Goal: Information Seeking & Learning: Learn about a topic

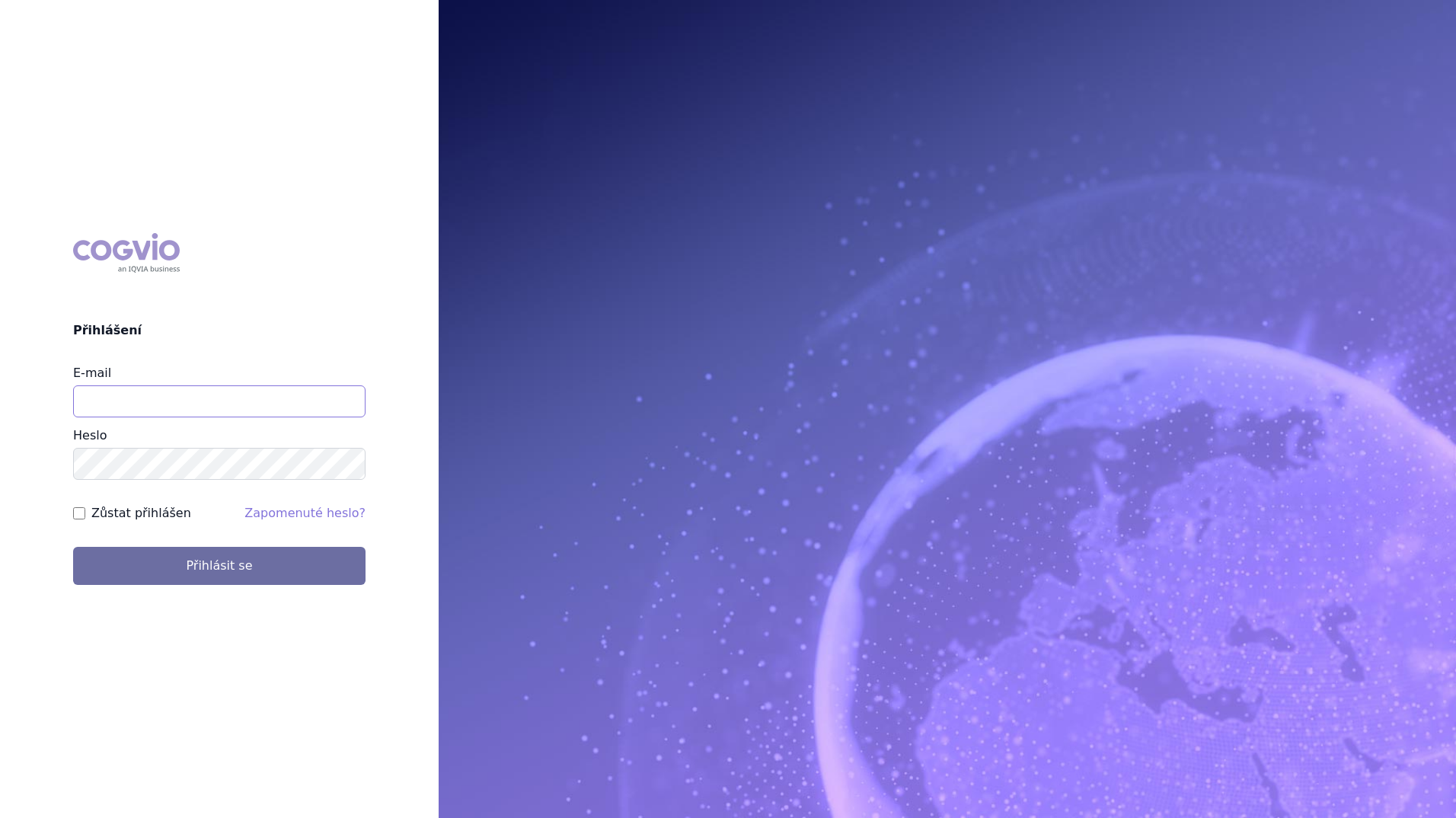
click at [128, 415] on input "E-mail" at bounding box center [219, 401] width 292 height 32
type input "[EMAIL_ADDRESS][DOMAIN_NAME]"
click at [200, 582] on button "Přihlásit se" at bounding box center [219, 566] width 292 height 38
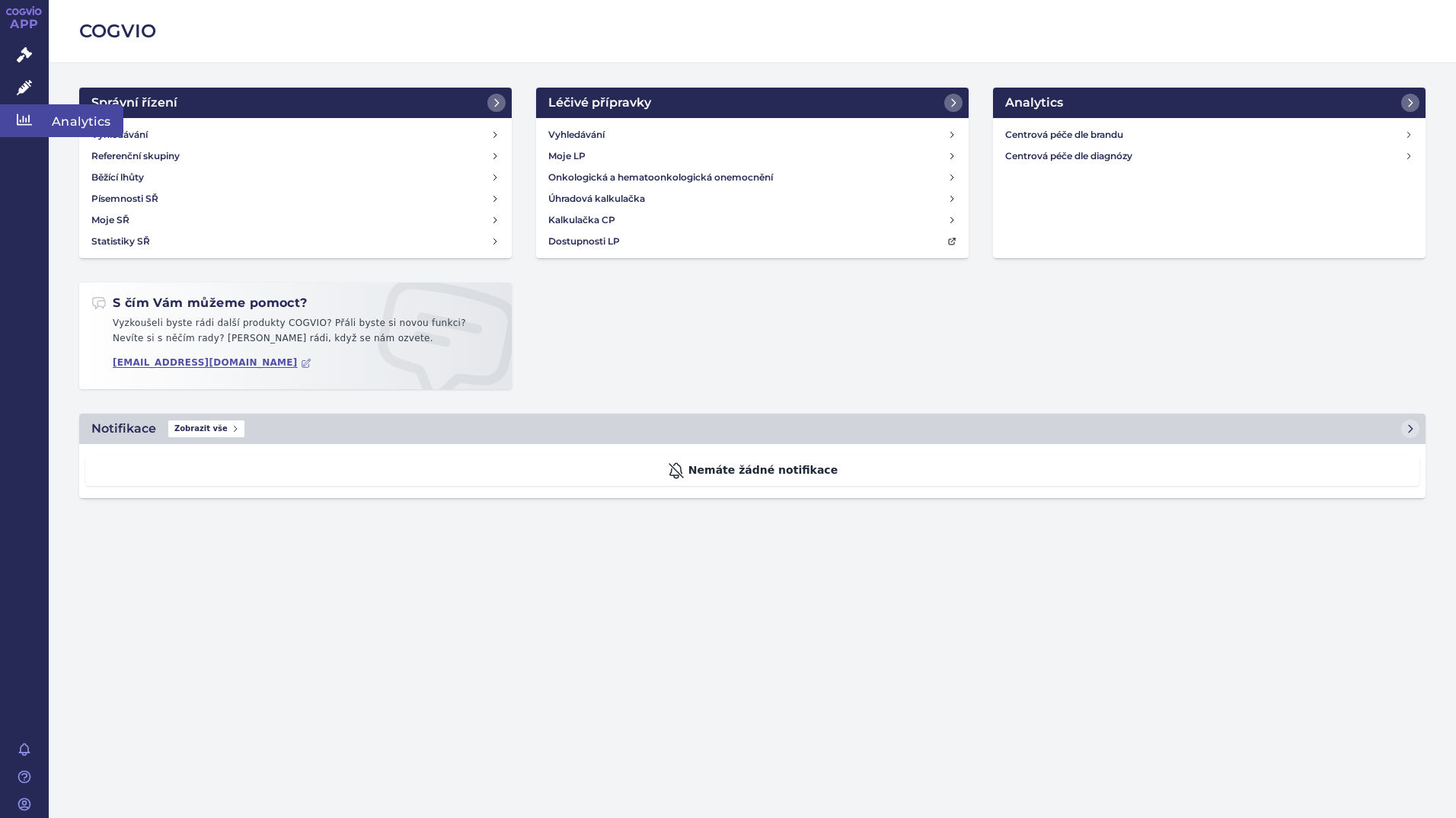
click at [13, 116] on link "Analytics" at bounding box center [24, 120] width 48 height 32
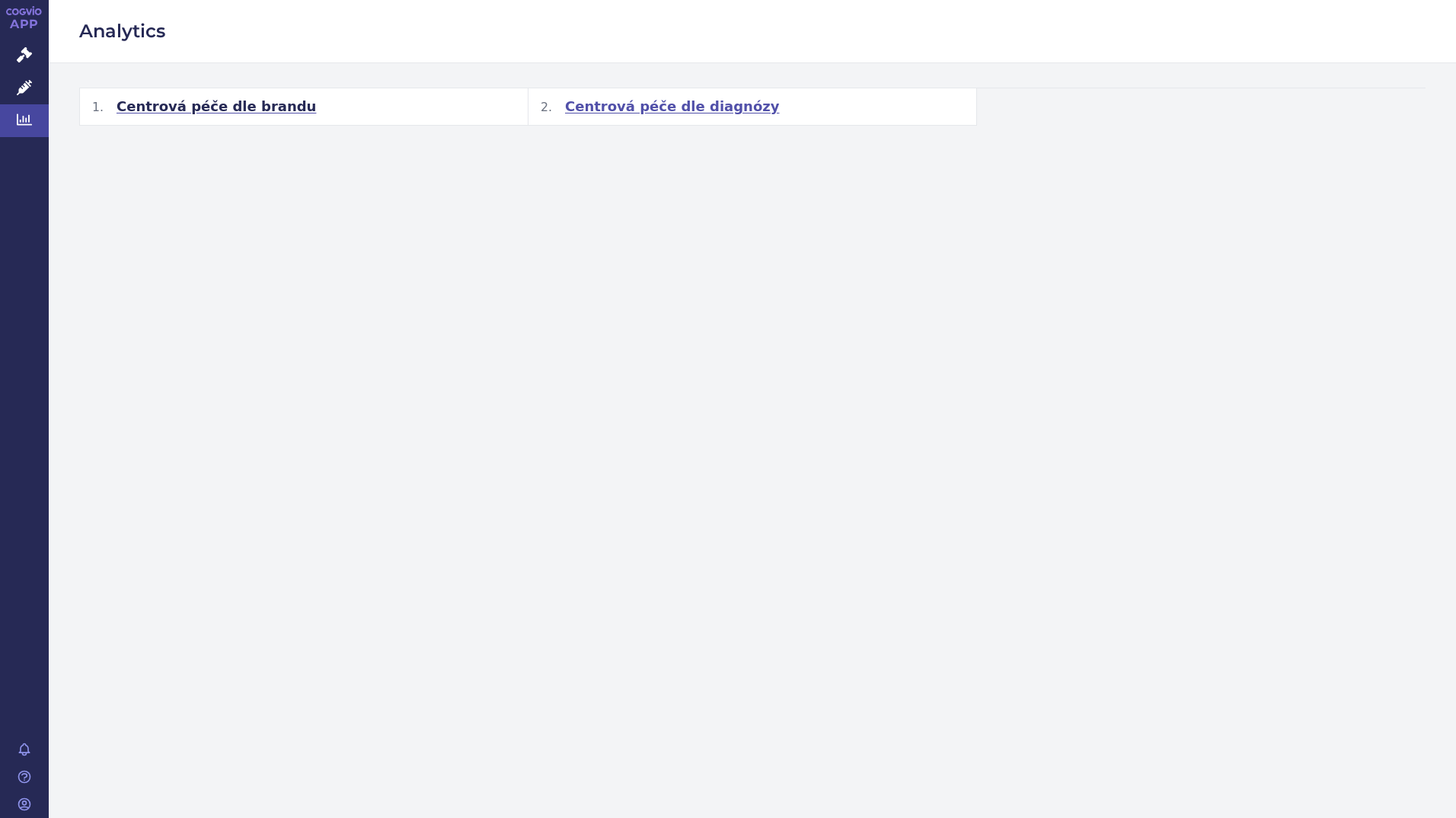
click at [618, 105] on span "Centrová péče dle diagnózy" at bounding box center [672, 106] width 214 height 18
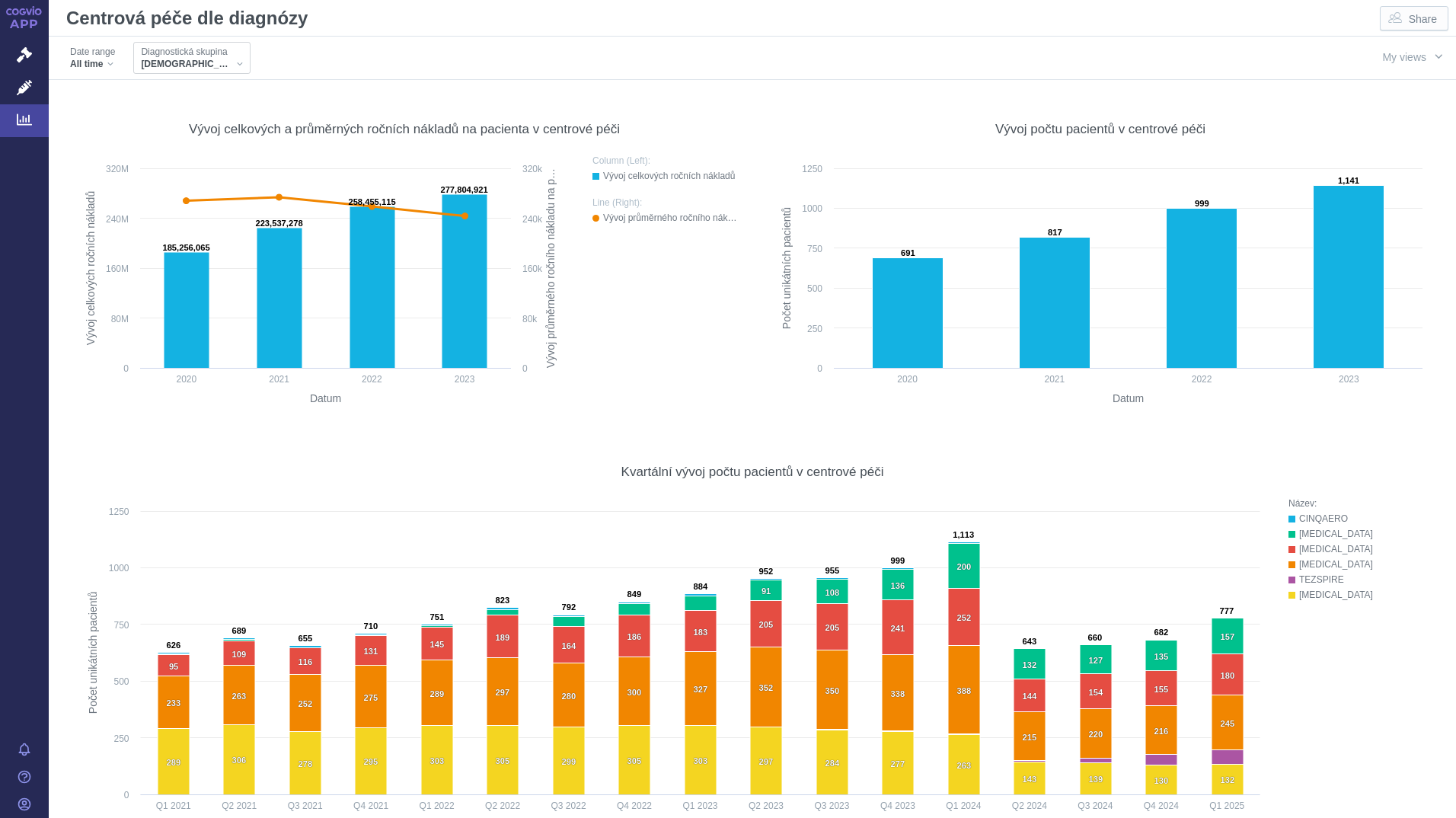
click at [180, 59] on div "[DEMOGRAPHIC_DATA]" at bounding box center [192, 63] width 102 height 12
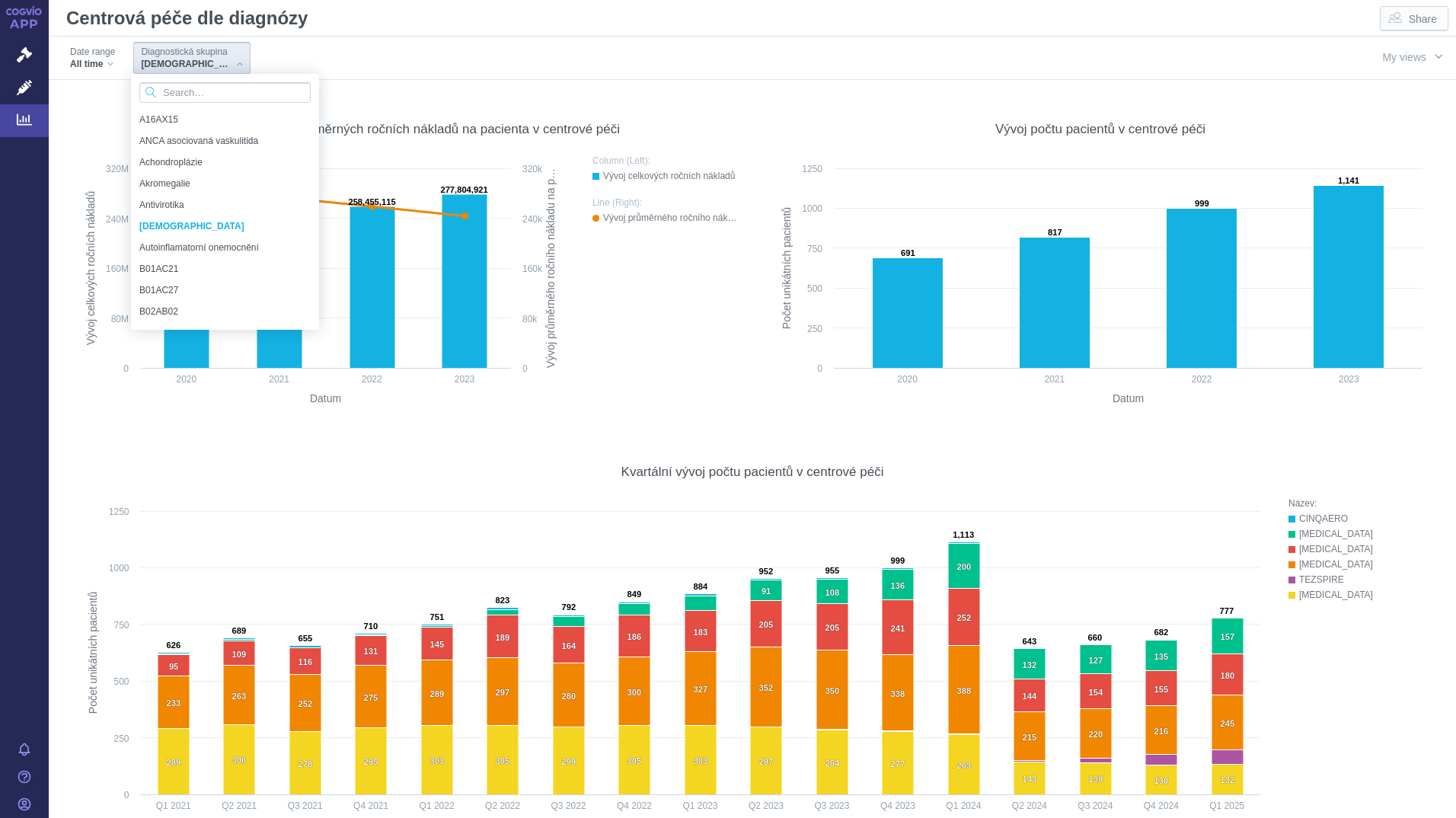
scroll to position [203, 0]
drag, startPoint x: 311, startPoint y: 124, endPoint x: 311, endPoint y: 145, distance: 21.0
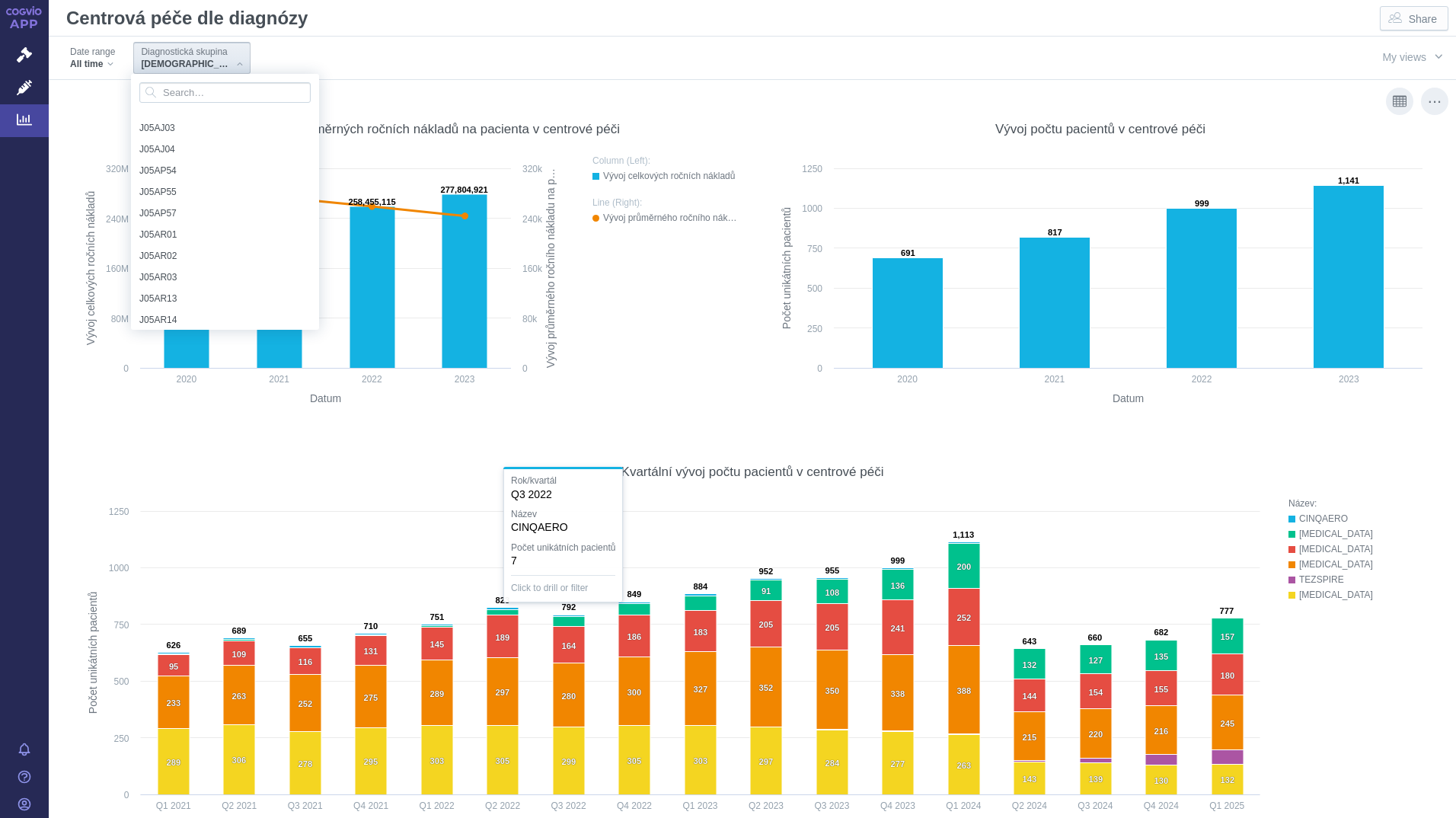
click at [779, 397] on rect at bounding box center [1100, 284] width 659 height 262
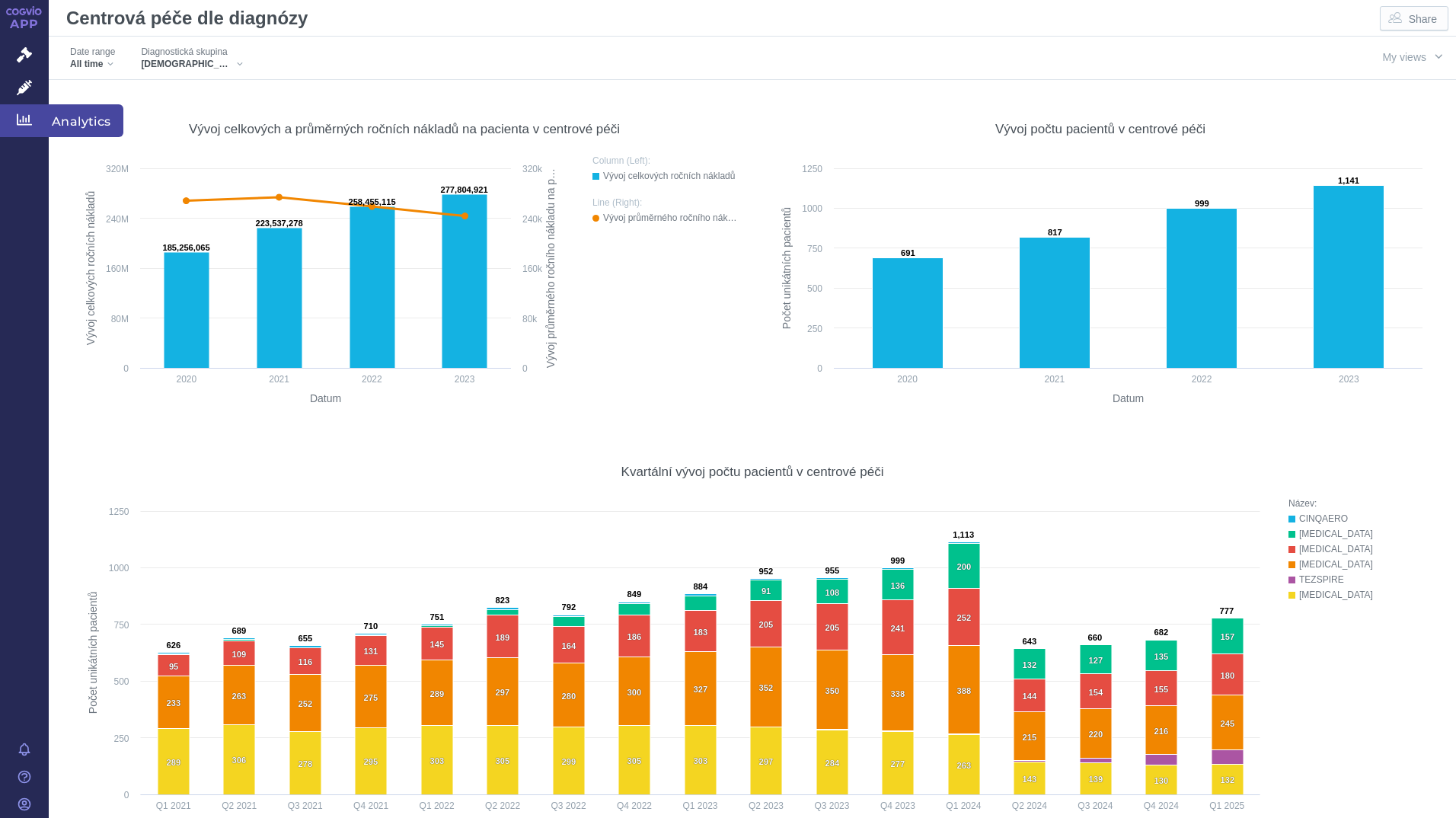
click at [17, 117] on icon at bounding box center [24, 120] width 15 height 11
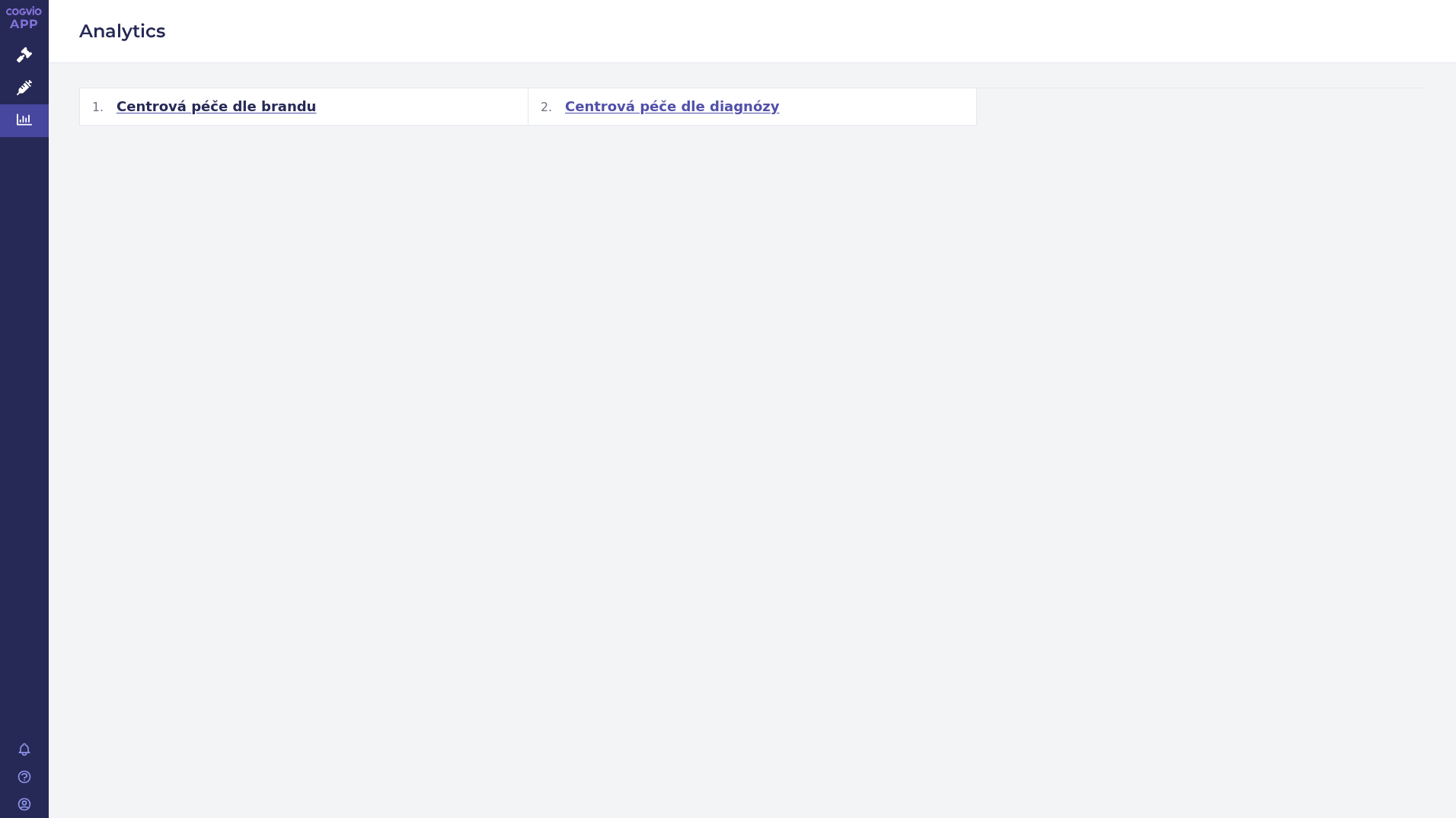
click at [636, 110] on span "Centrová péče dle diagnózy" at bounding box center [672, 106] width 214 height 18
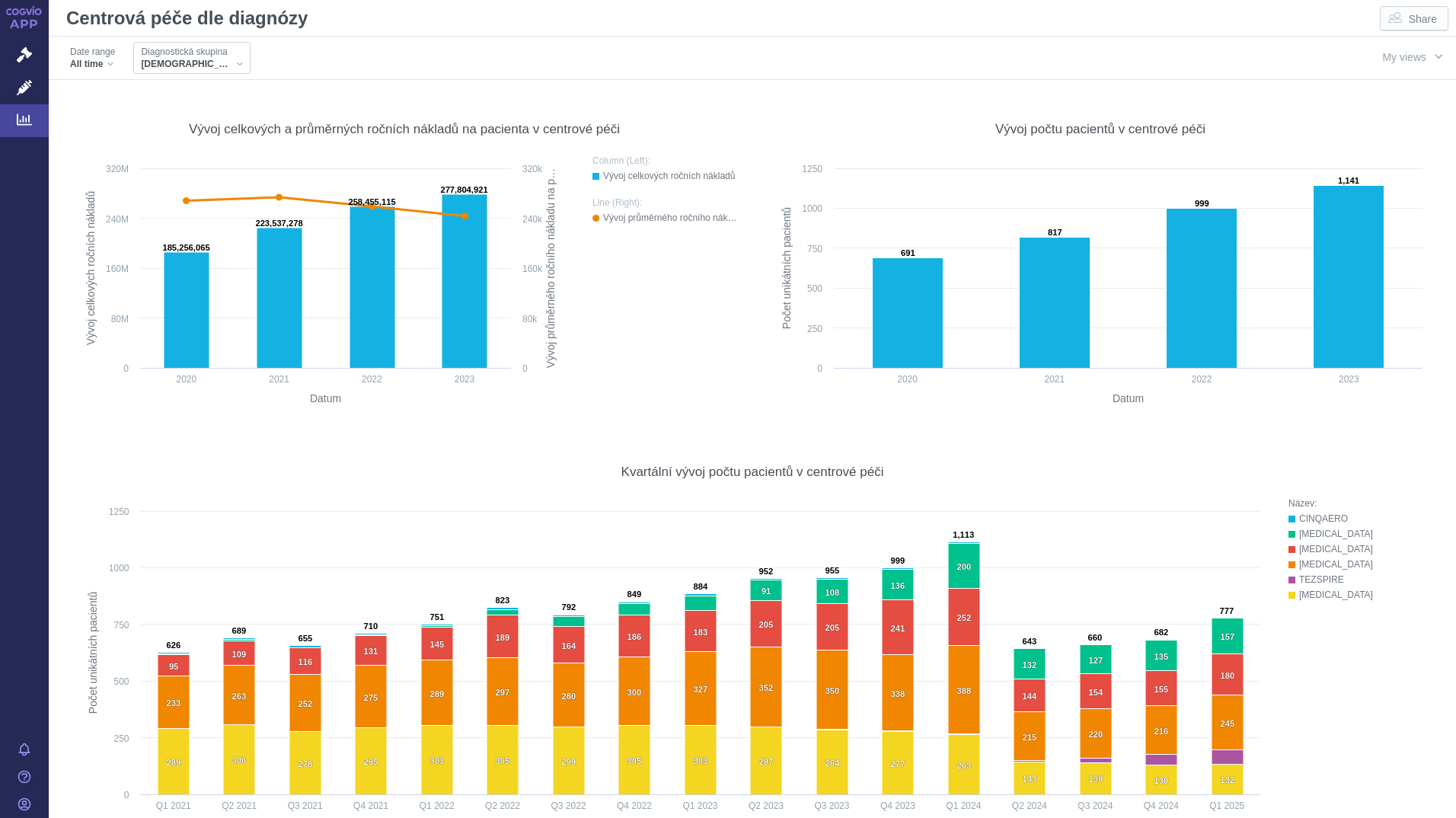
click at [182, 65] on div "[DEMOGRAPHIC_DATA]" at bounding box center [192, 63] width 102 height 12
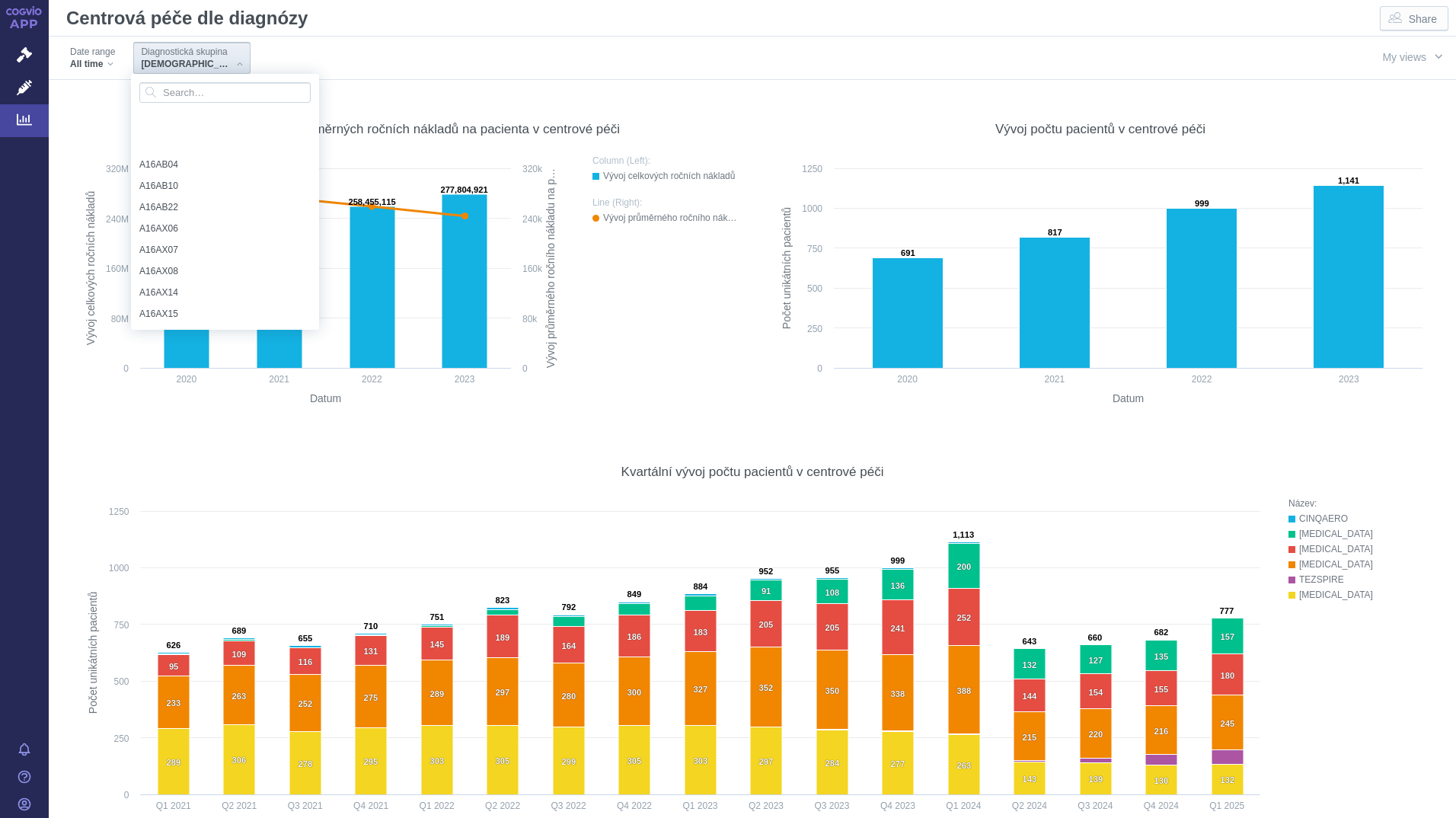
scroll to position [203, 0]
type input "C"
